Goal: Information Seeking & Learning: Get advice/opinions

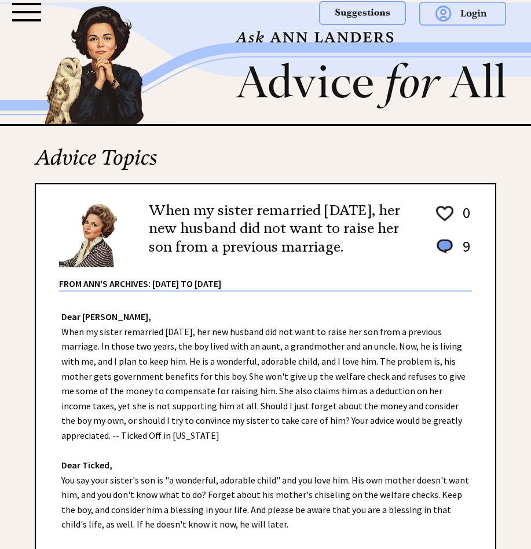
scroll to position [162, 0]
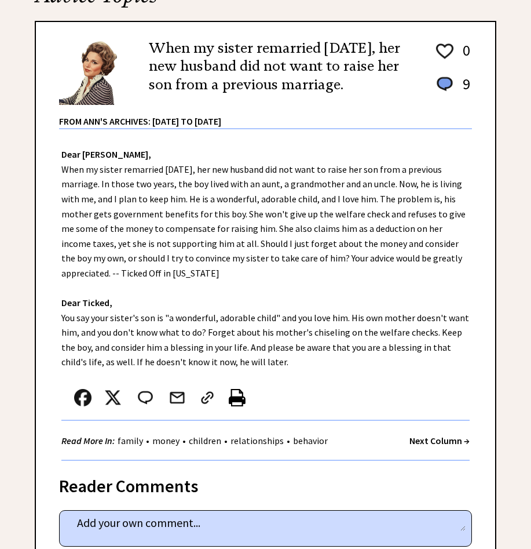
click at [328, 141] on div "Dear [PERSON_NAME], When my sister remarried [DATE], her new husband did not wa…" at bounding box center [266, 295] width 460 height 332
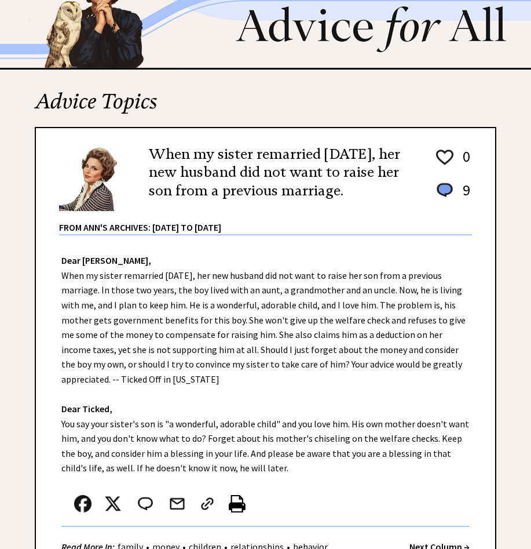
scroll to position [0, 0]
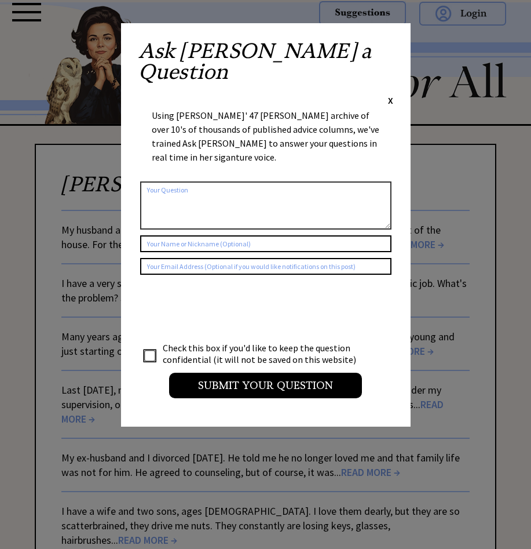
click at [390, 94] on span "X" at bounding box center [390, 100] width 5 height 12
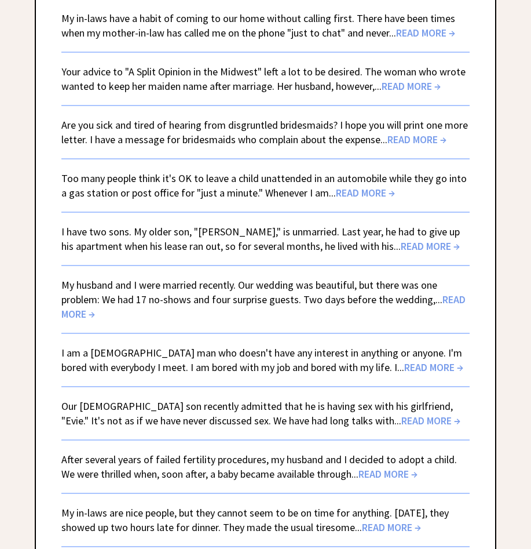
scroll to position [2144, 0]
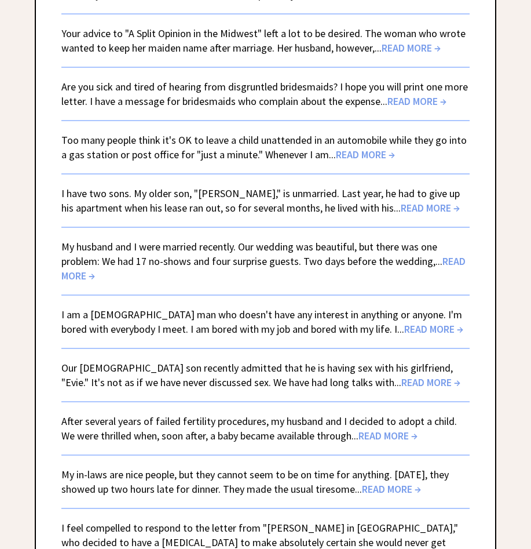
click at [413, 482] on span "READ MORE →" at bounding box center [391, 488] width 59 height 13
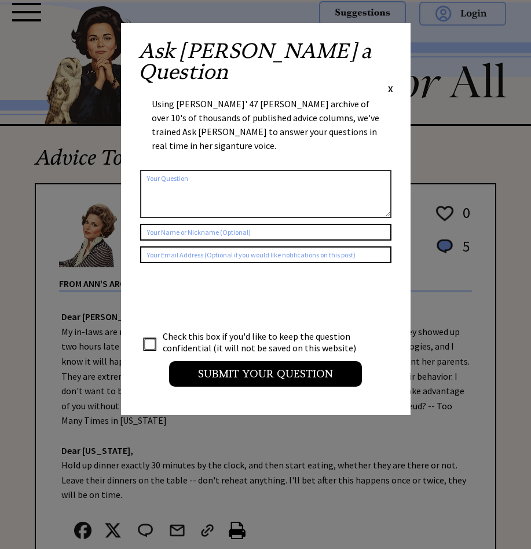
click at [391, 83] on span "X" at bounding box center [390, 89] width 5 height 12
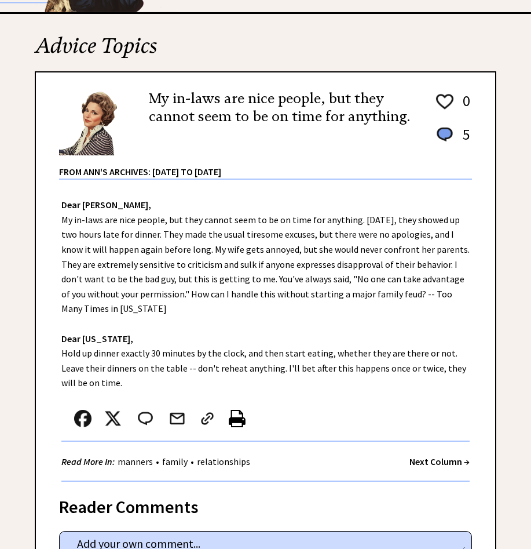
scroll to position [116, 0]
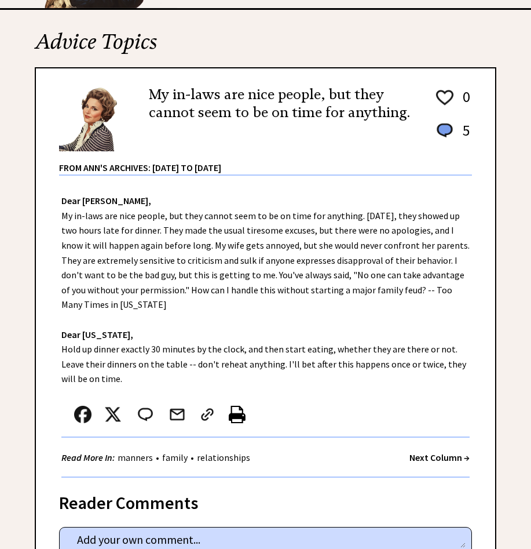
drag, startPoint x: 84, startPoint y: 215, endPoint x: 121, endPoint y: 299, distance: 91.6
click at [121, 299] on div "Dear Ann Landers, My in-laws are nice people, but they cannot seem to be on tim…" at bounding box center [266, 327] width 460 height 302
drag, startPoint x: 121, startPoint y: 299, endPoint x: 107, endPoint y: 268, distance: 34.2
copy div "My in-laws are nice people, but they cannot seem to be on time for anything. La…"
click at [221, 360] on div "Dear Ann Landers, My in-laws are nice people, but they cannot seem to be on tim…" at bounding box center [266, 327] width 460 height 302
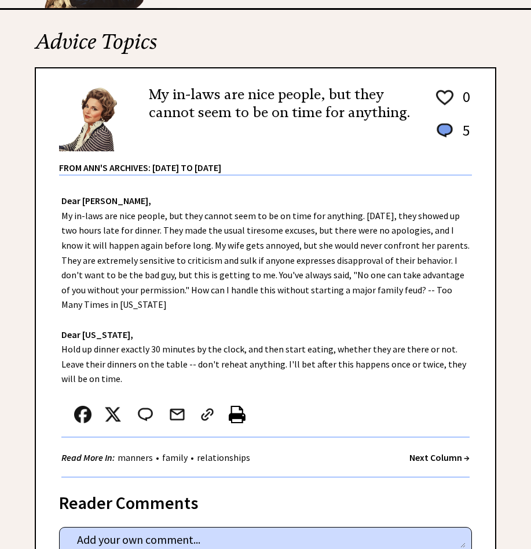
drag, startPoint x: 79, startPoint y: 376, endPoint x: 61, endPoint y: 348, distance: 32.8
click at [61, 348] on div "Dear Ann Landers, My in-laws are nice people, but they cannot seem to be on tim…" at bounding box center [266, 327] width 460 height 302
copy div "Hold up dinner exactly 30 minutes by the clock, and then start eating, whether …"
click at [298, 315] on div "Dear Ann Landers, My in-laws are nice people, but they cannot seem to be on tim…" at bounding box center [266, 327] width 460 height 302
